Goal: Information Seeking & Learning: Learn about a topic

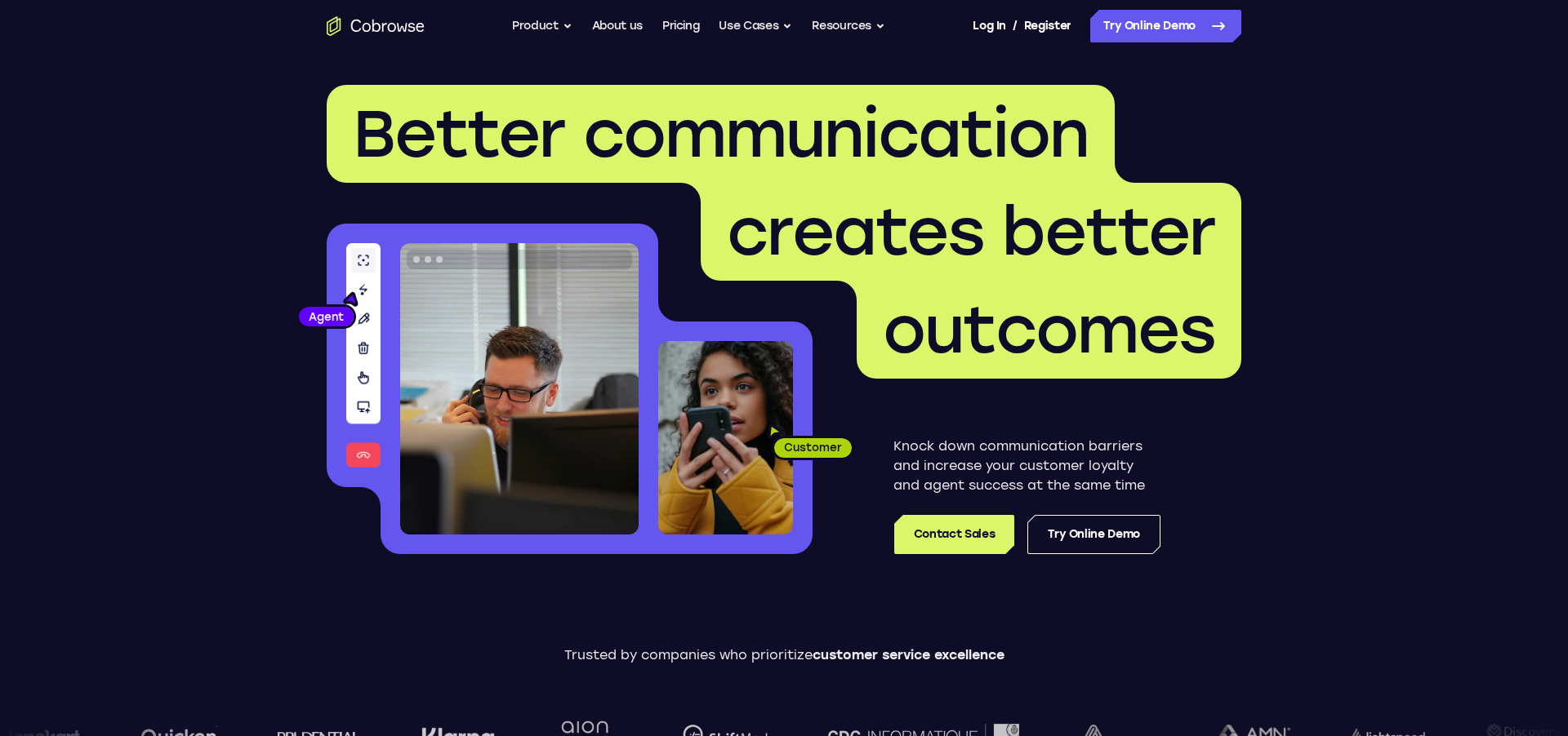
click at [383, 29] on icon "Go to the home page" at bounding box center [375, 26] width 98 height 19
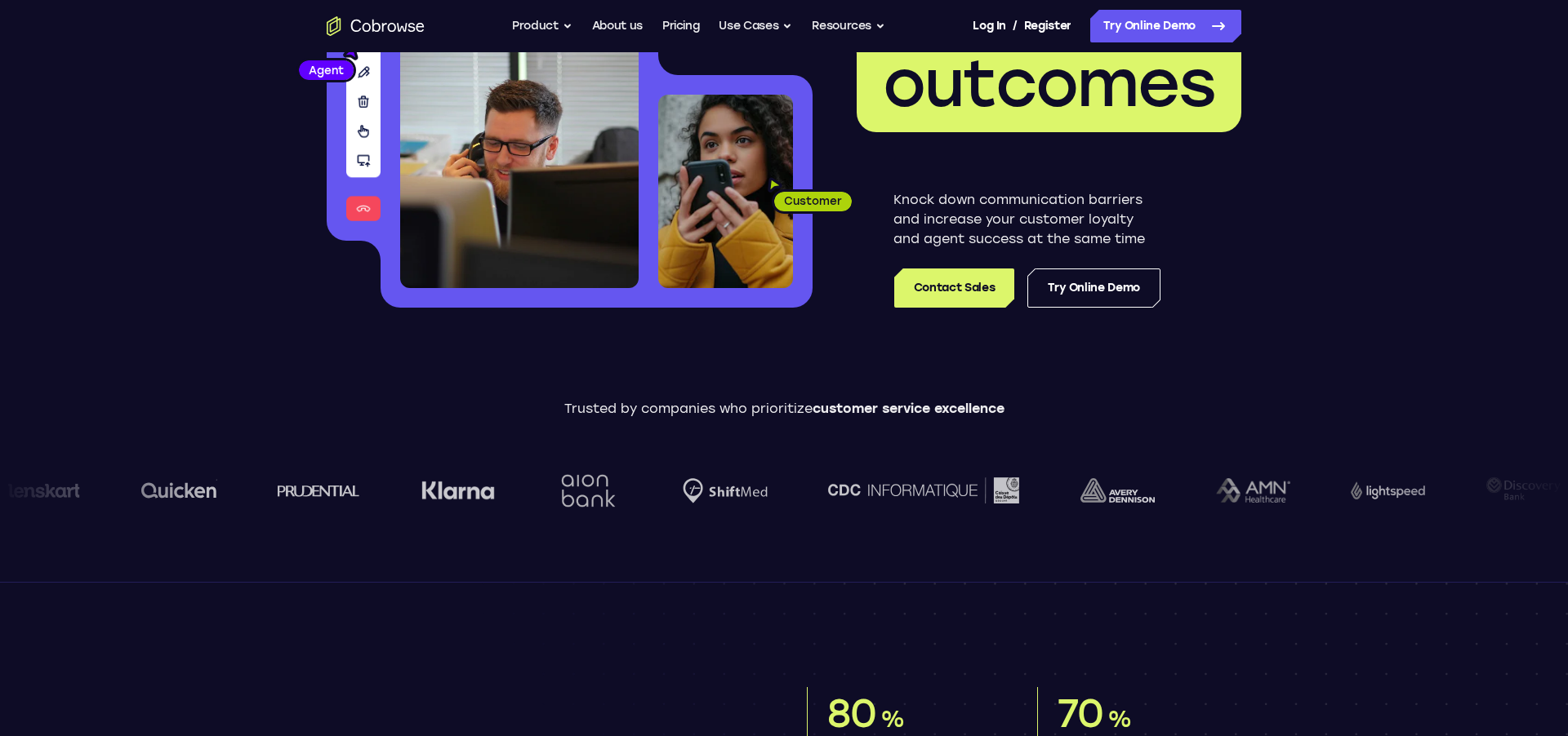
scroll to position [127, 0]
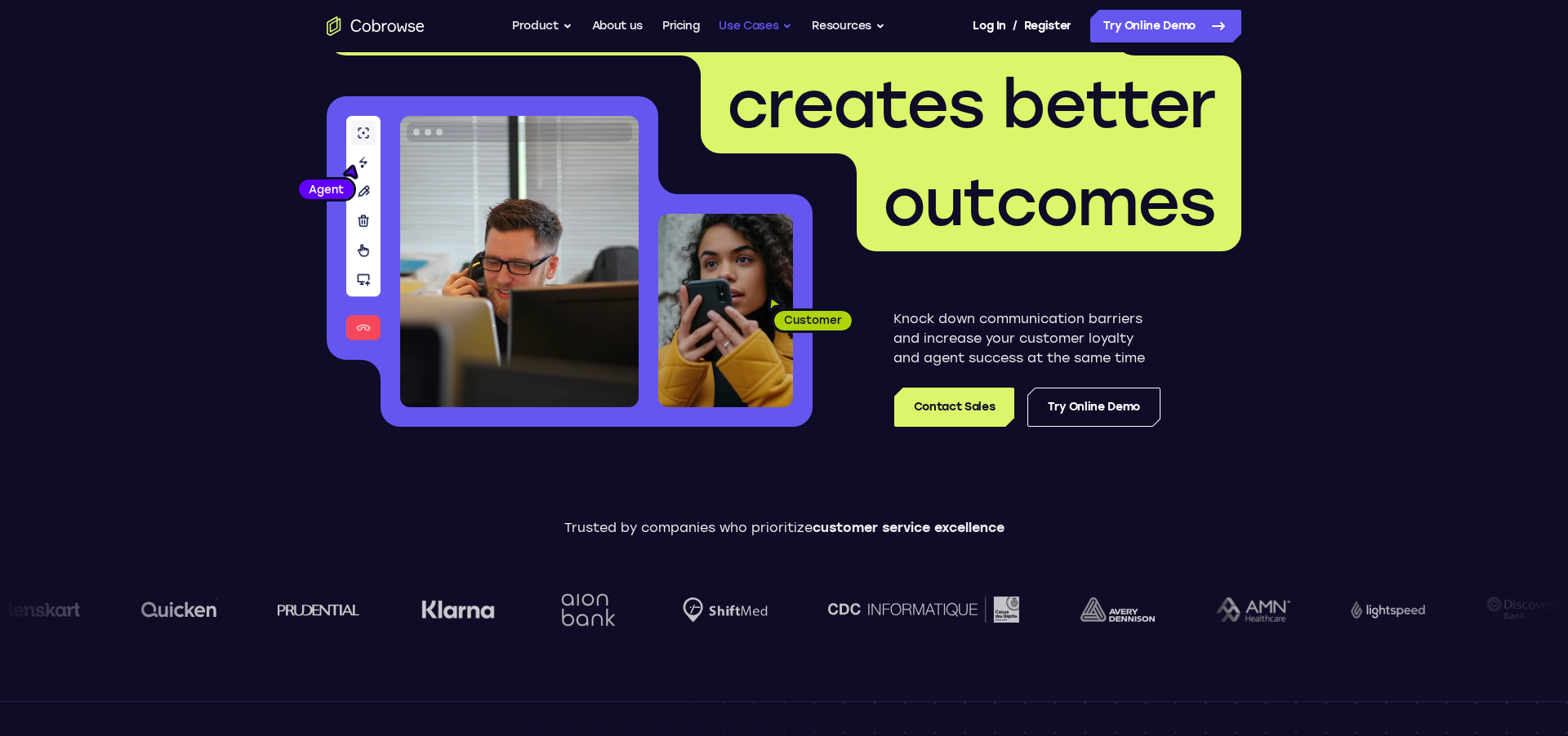
click at [762, 31] on button "Use Cases" at bounding box center [756, 26] width 74 height 32
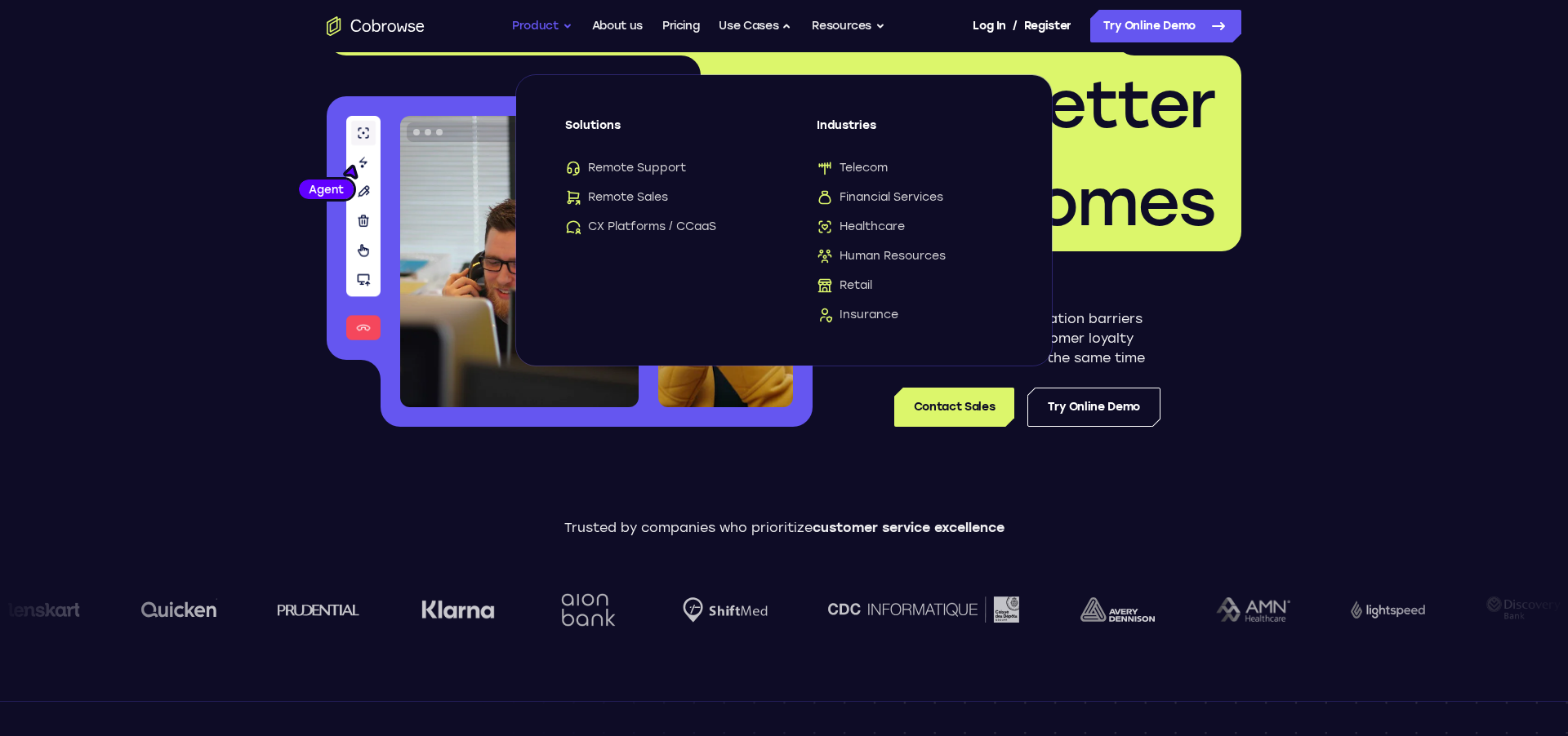
click at [551, 25] on button "Product" at bounding box center [541, 26] width 60 height 32
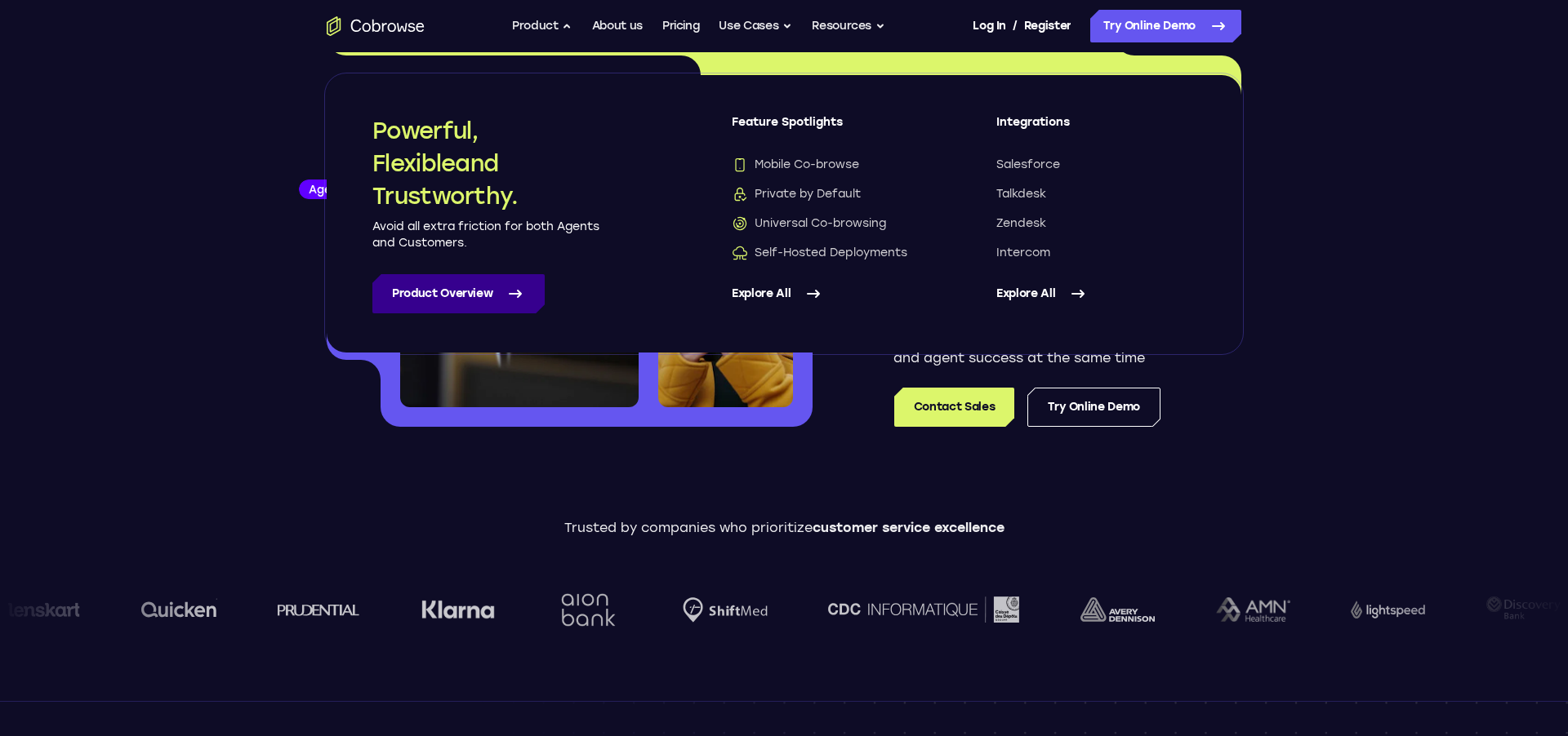
click at [449, 290] on link "Product Overview" at bounding box center [458, 294] width 172 height 39
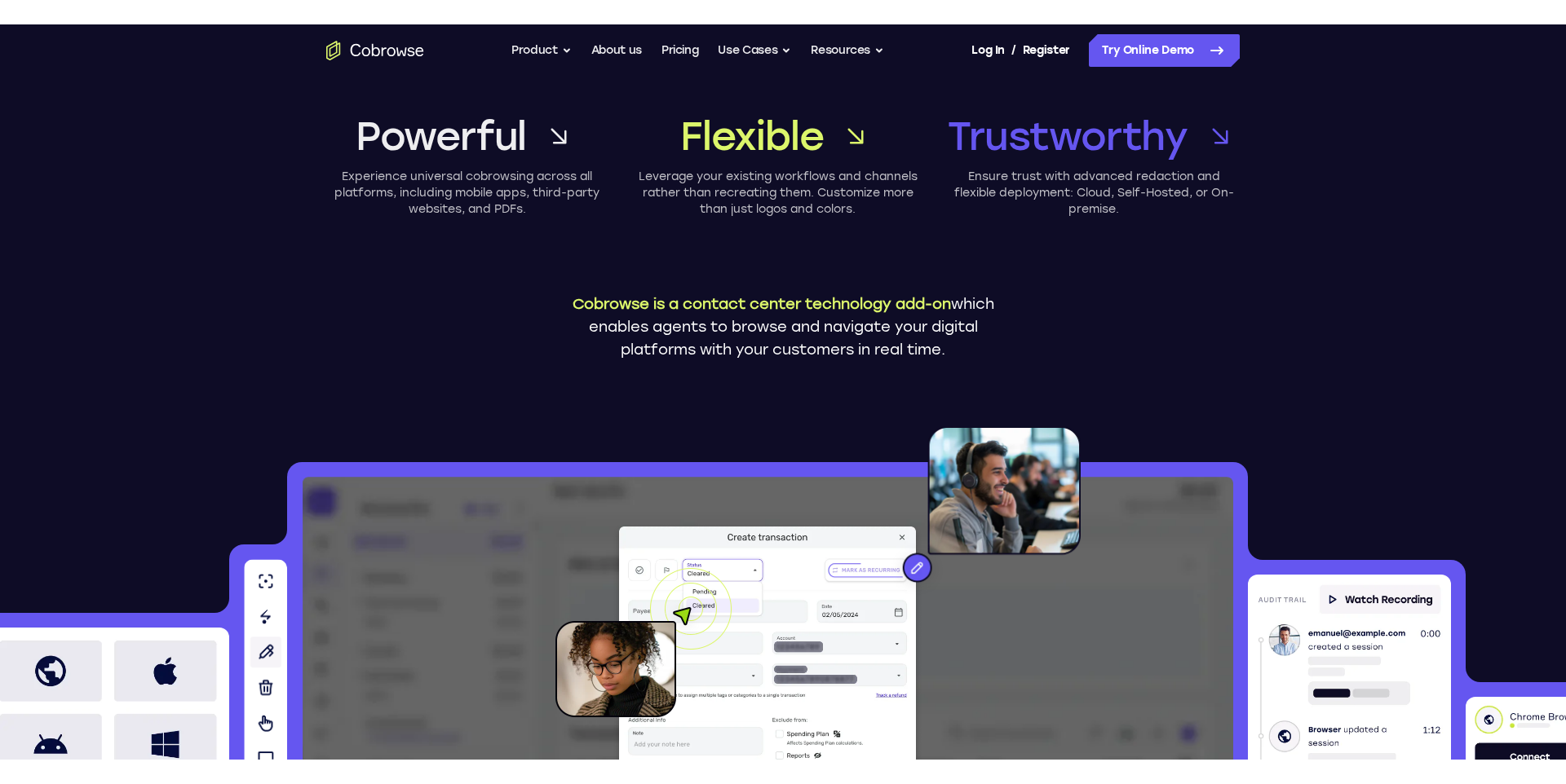
scroll to position [46, 0]
